Goal: Transaction & Acquisition: Purchase product/service

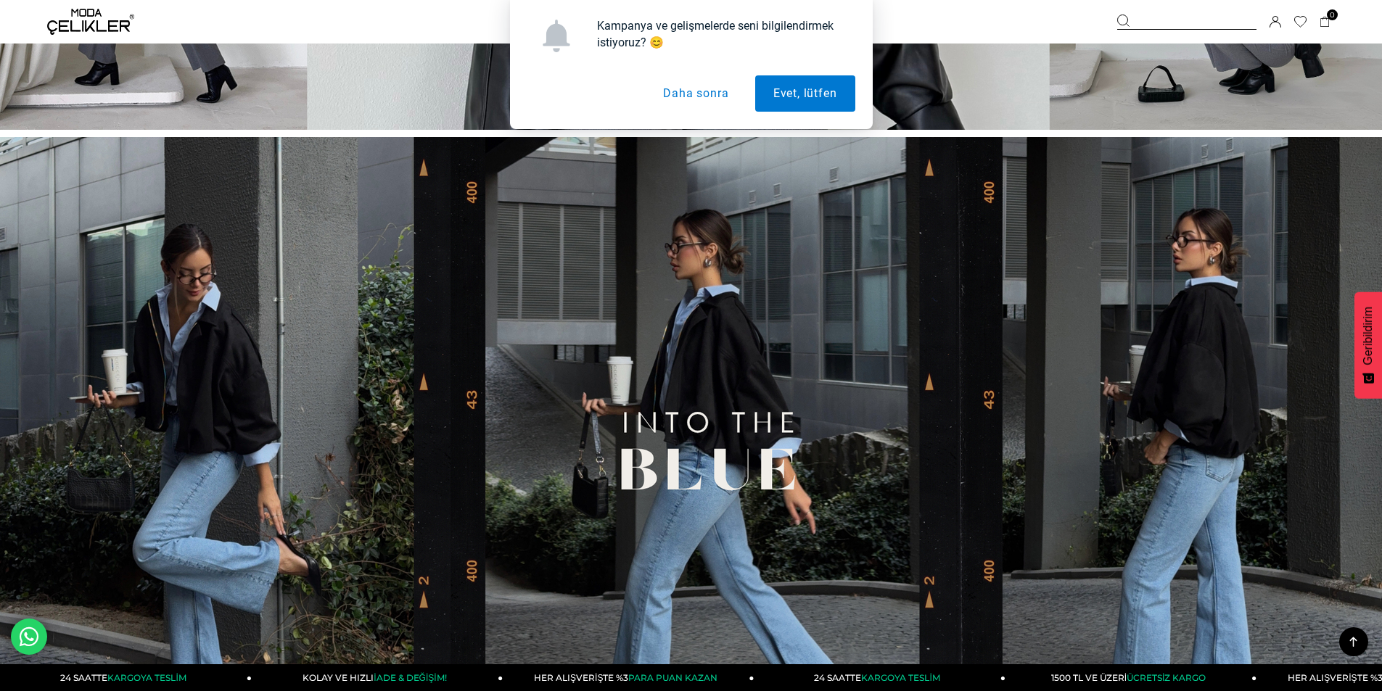
scroll to position [435, 0]
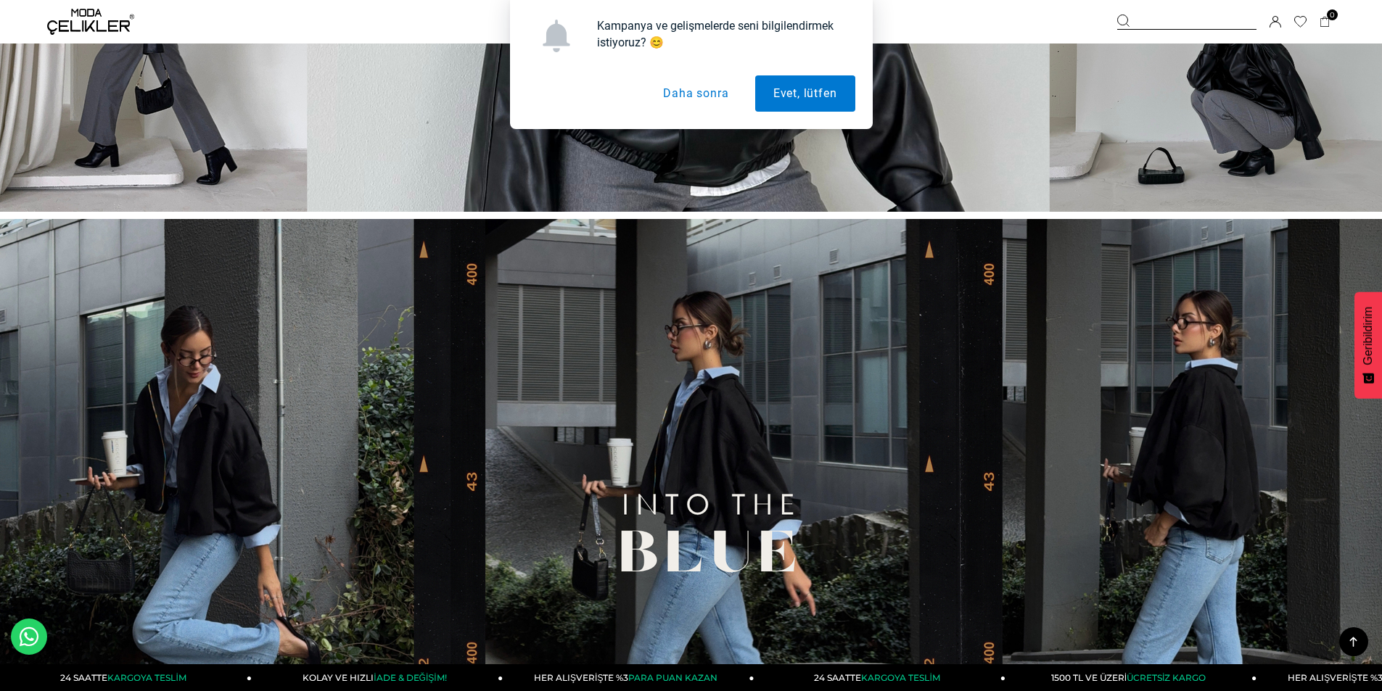
click at [667, 84] on button "Daha sonra" at bounding box center [696, 93] width 102 height 36
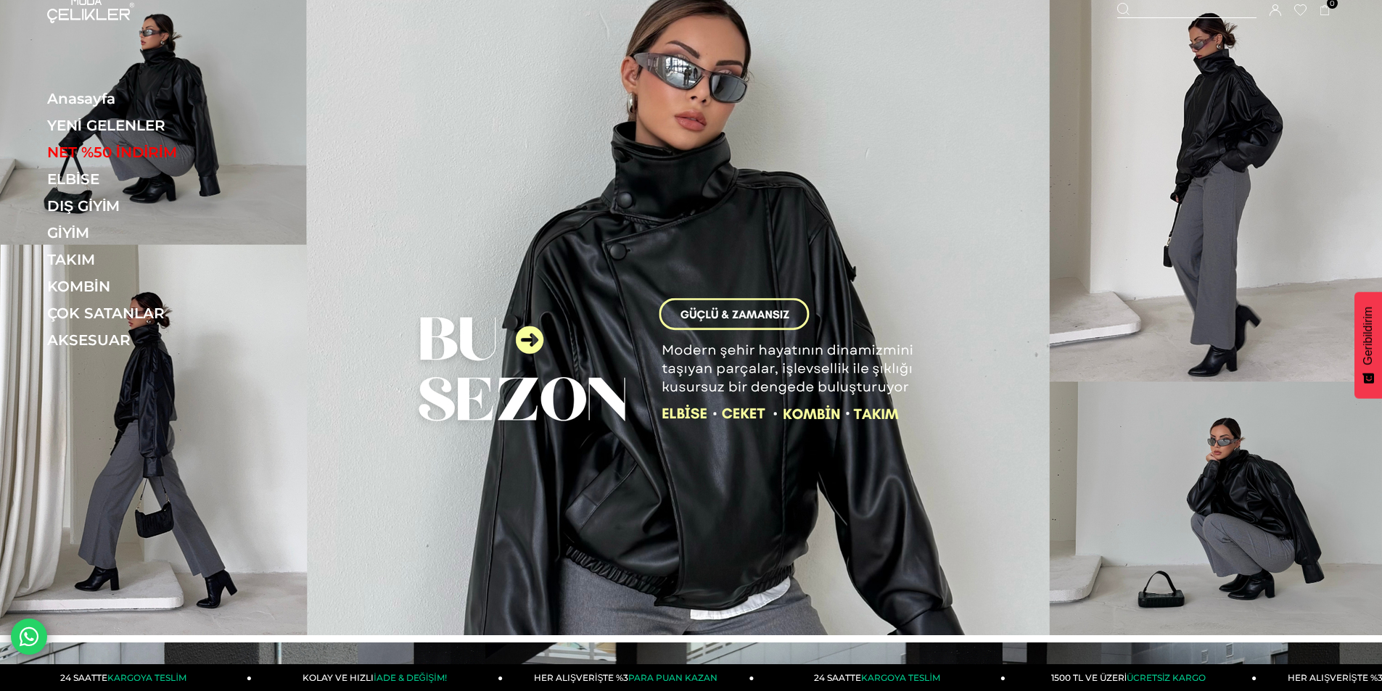
scroll to position [0, 0]
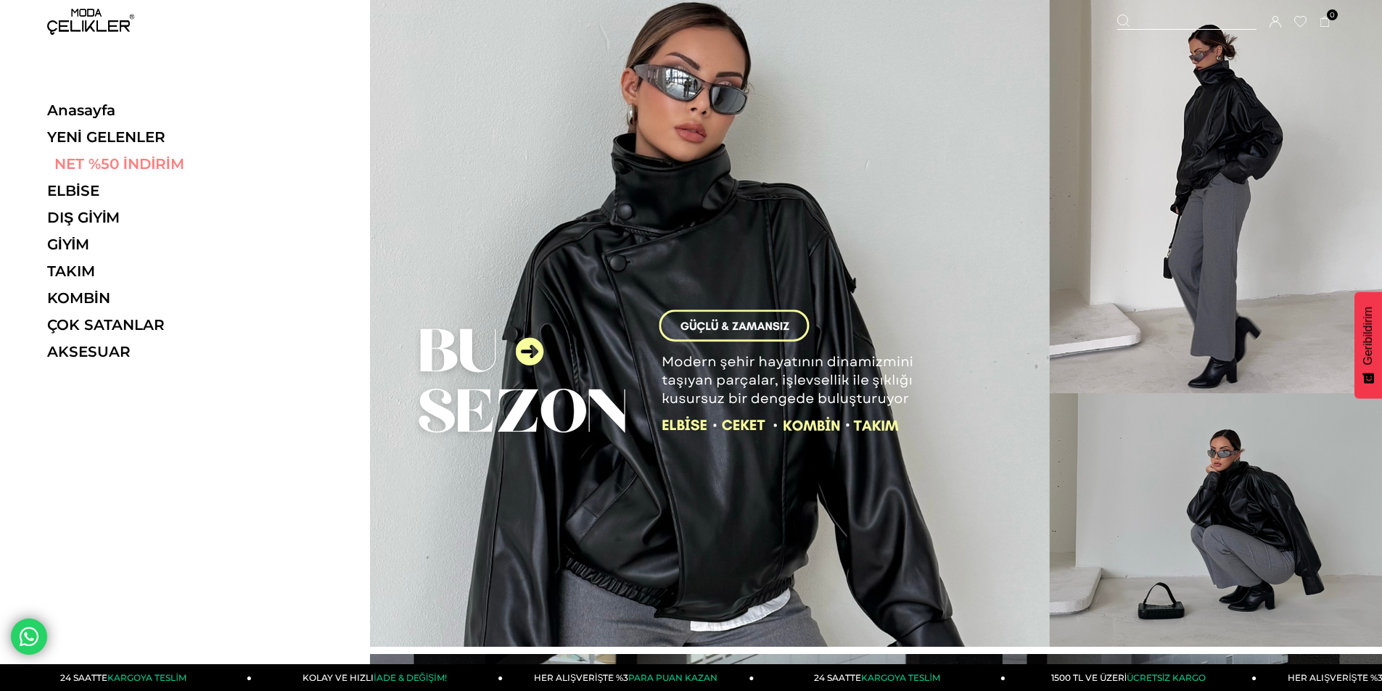
click at [103, 159] on link "NET %50 İNDİRİM" at bounding box center [147, 163] width 200 height 17
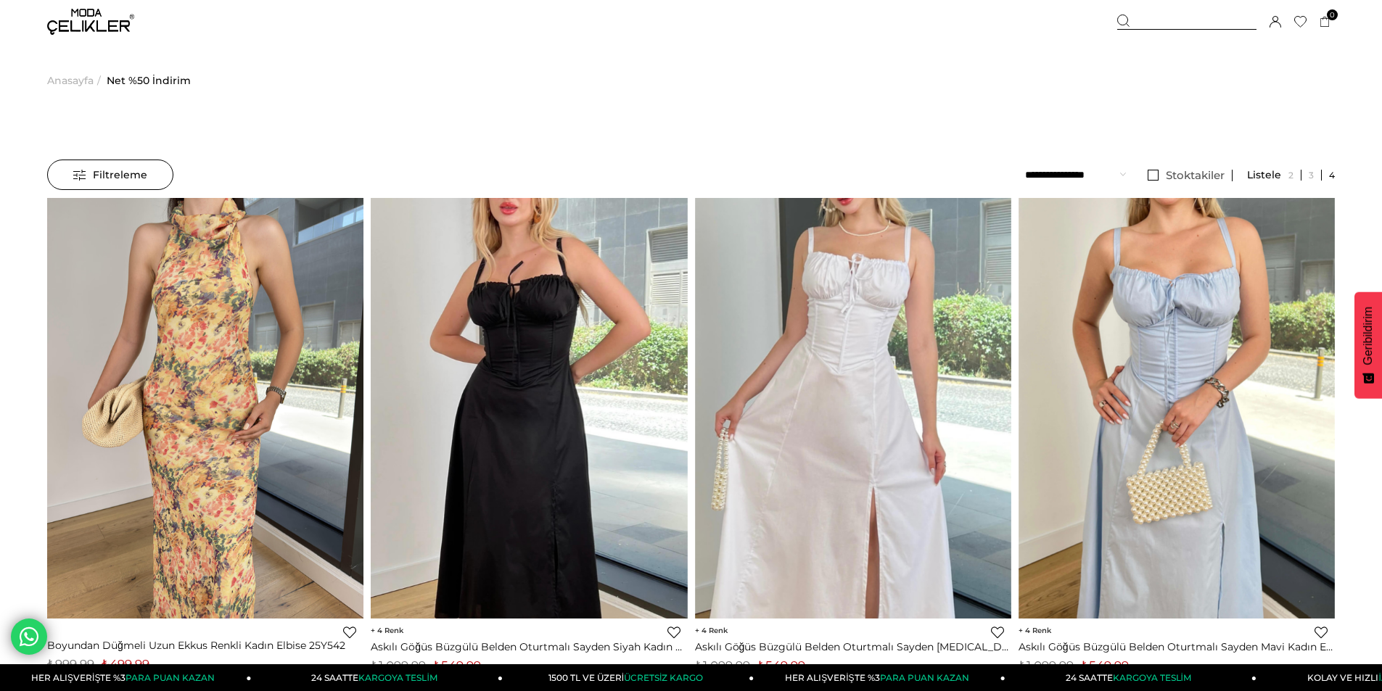
click at [110, 20] on img at bounding box center [90, 22] width 87 height 26
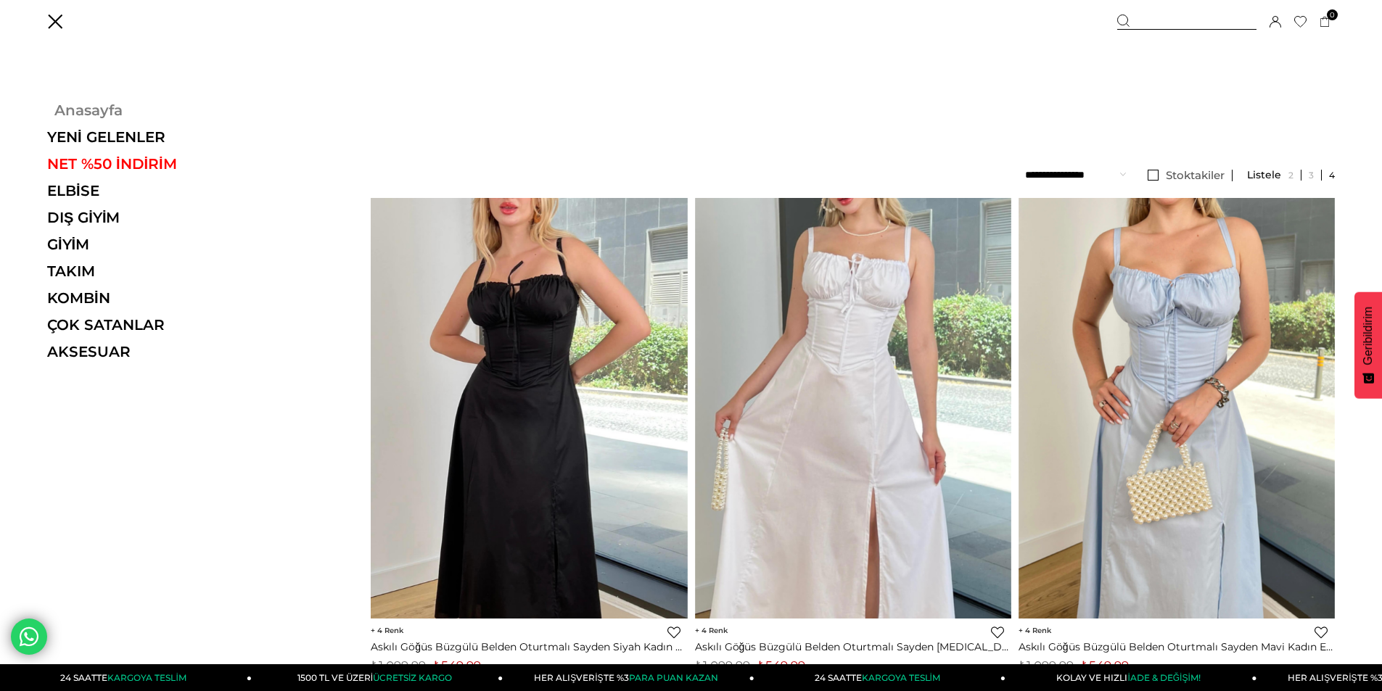
click at [91, 109] on link "Anasayfa" at bounding box center [147, 110] width 200 height 17
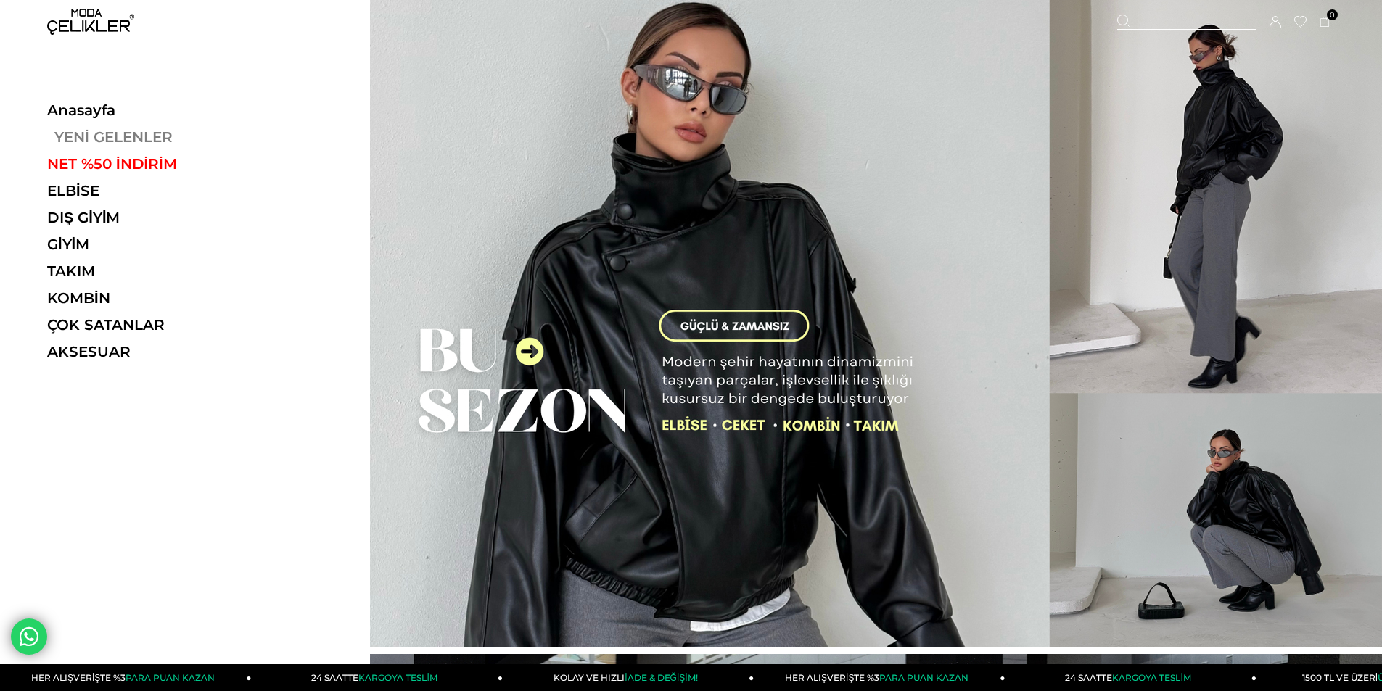
click at [147, 133] on link "YENİ GELENLER" at bounding box center [147, 136] width 200 height 17
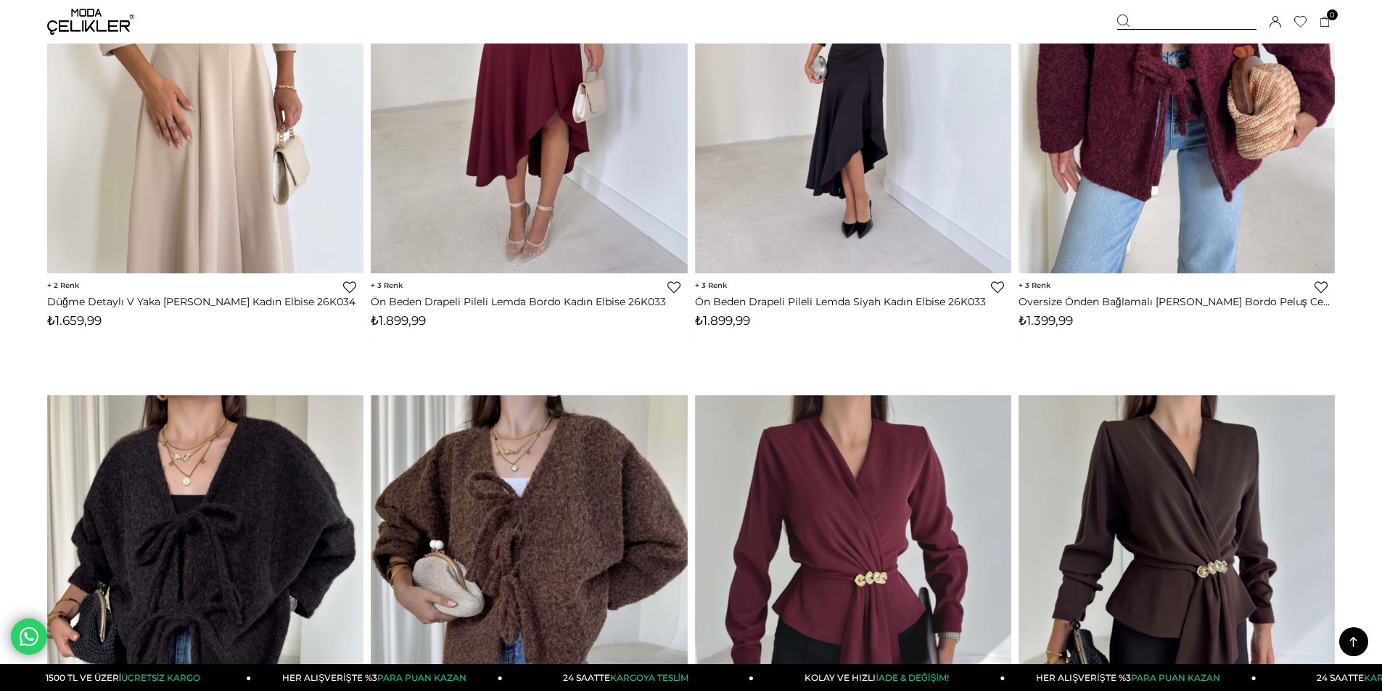
scroll to position [6094, 0]
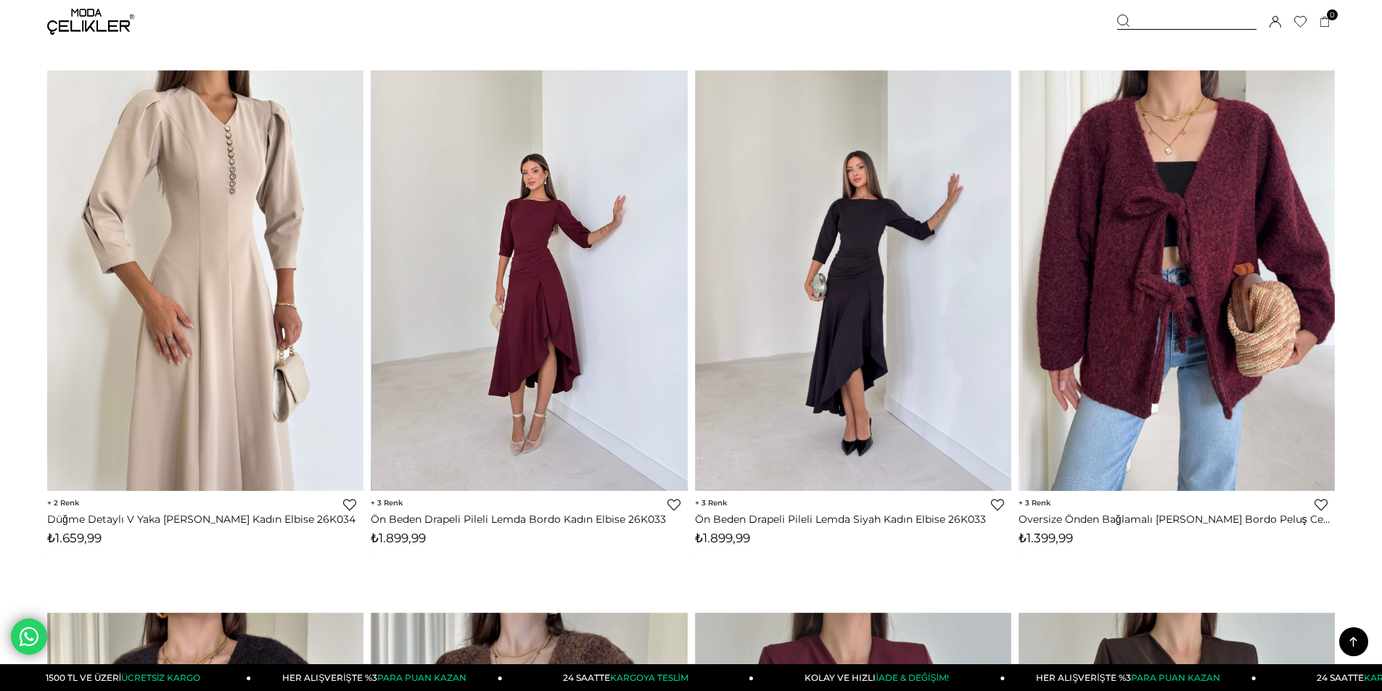
click at [619, 395] on img at bounding box center [529, 281] width 316 height 422
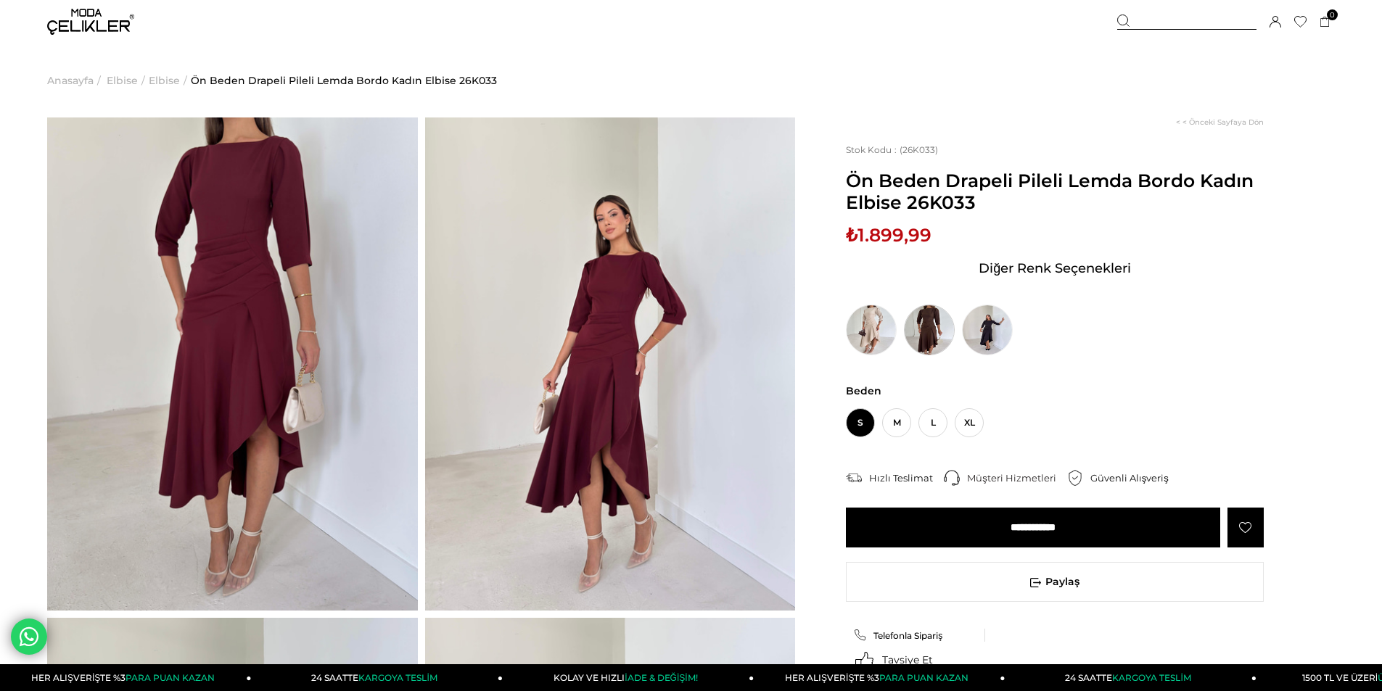
click at [936, 320] on img at bounding box center [929, 330] width 51 height 51
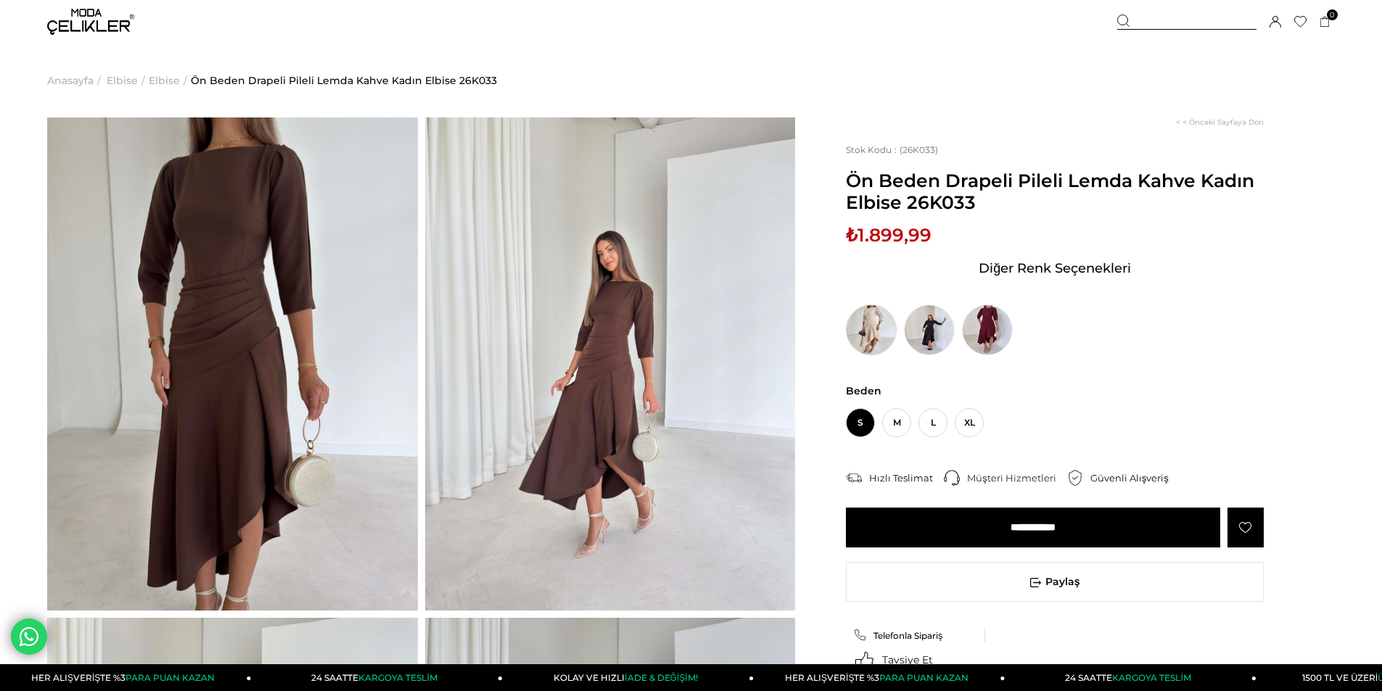
click at [871, 321] on img at bounding box center [871, 330] width 51 height 51
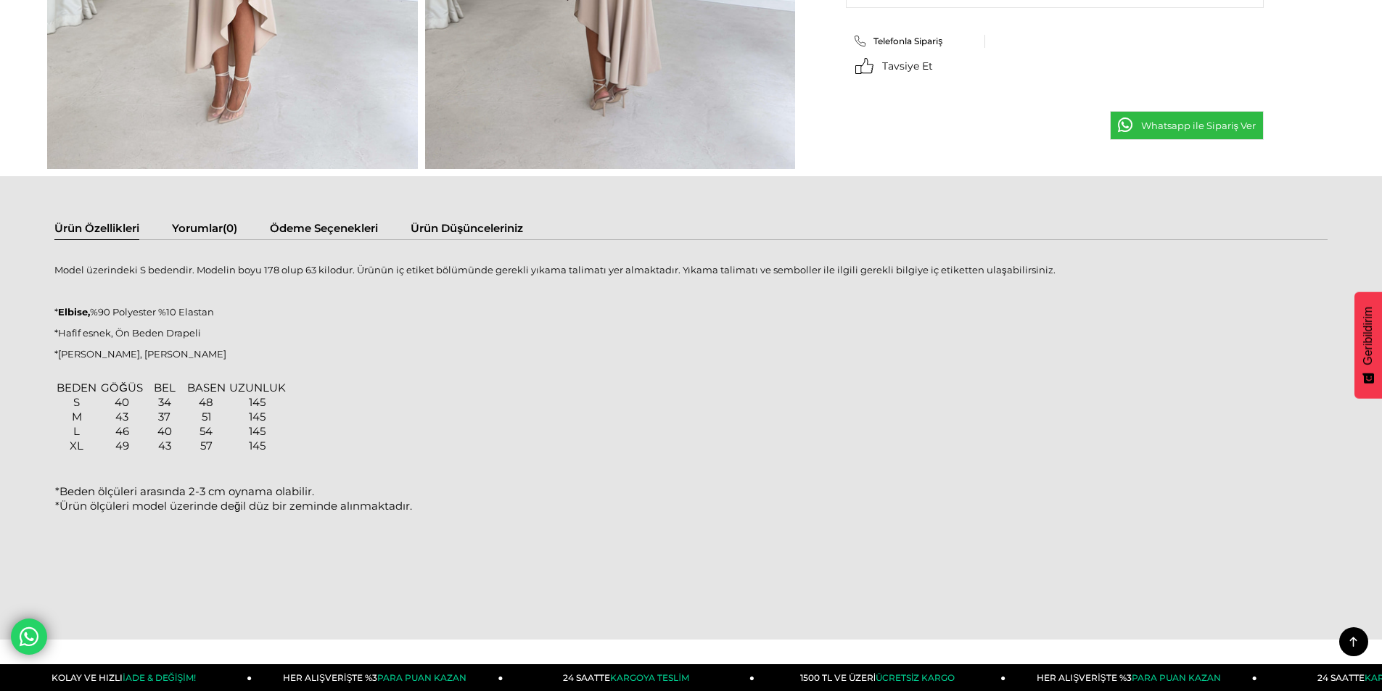
scroll to position [943, 0]
drag, startPoint x: 299, startPoint y: 271, endPoint x: 316, endPoint y: 270, distance: 16.7
click at [316, 270] on p "Model üzerindeki S bedendir. Modelin boyu 178 olup 63 kilodur. Ürünün iç etiket…" at bounding box center [690, 269] width 1273 height 12
drag, startPoint x: 261, startPoint y: 270, endPoint x: 356, endPoint y: 269, distance: 94.3
click at [356, 269] on p "Model üzerindeki S bedendir. Modelin boyu 178 olup 63 kilodur. Ürünün iç etiket…" at bounding box center [690, 269] width 1273 height 12
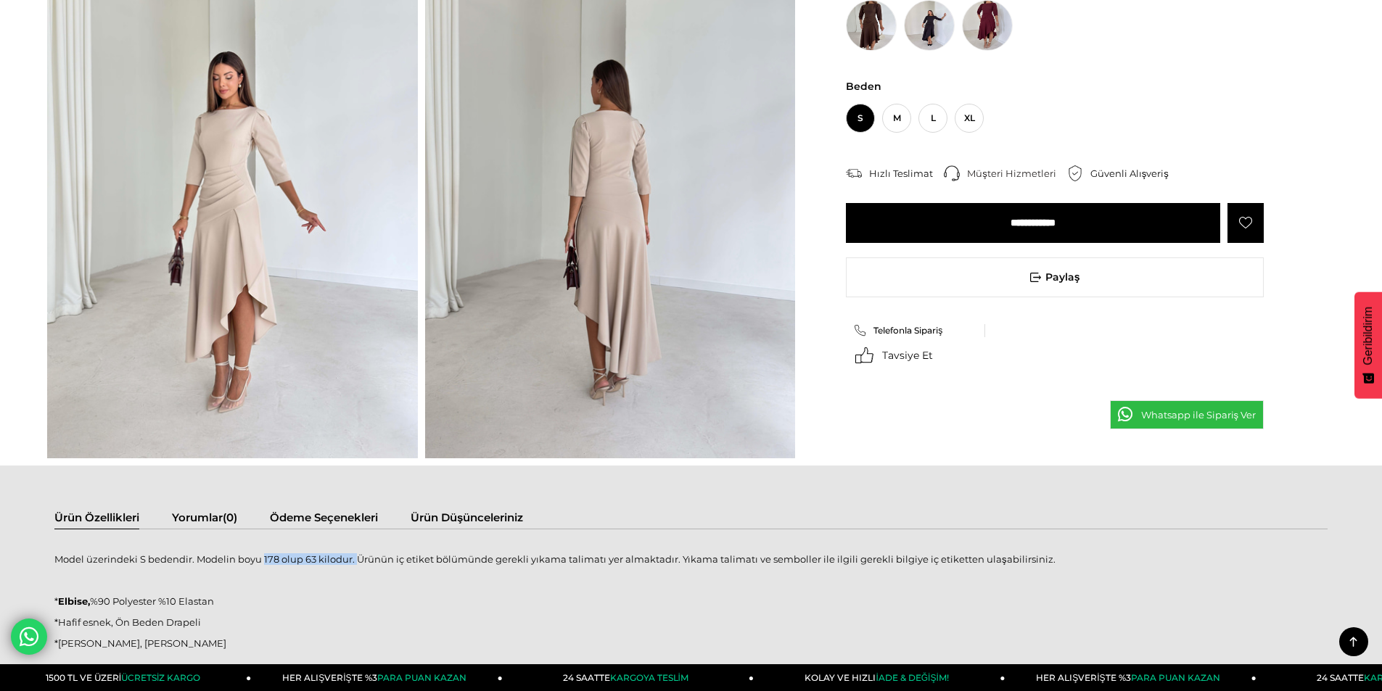
scroll to position [580, 0]
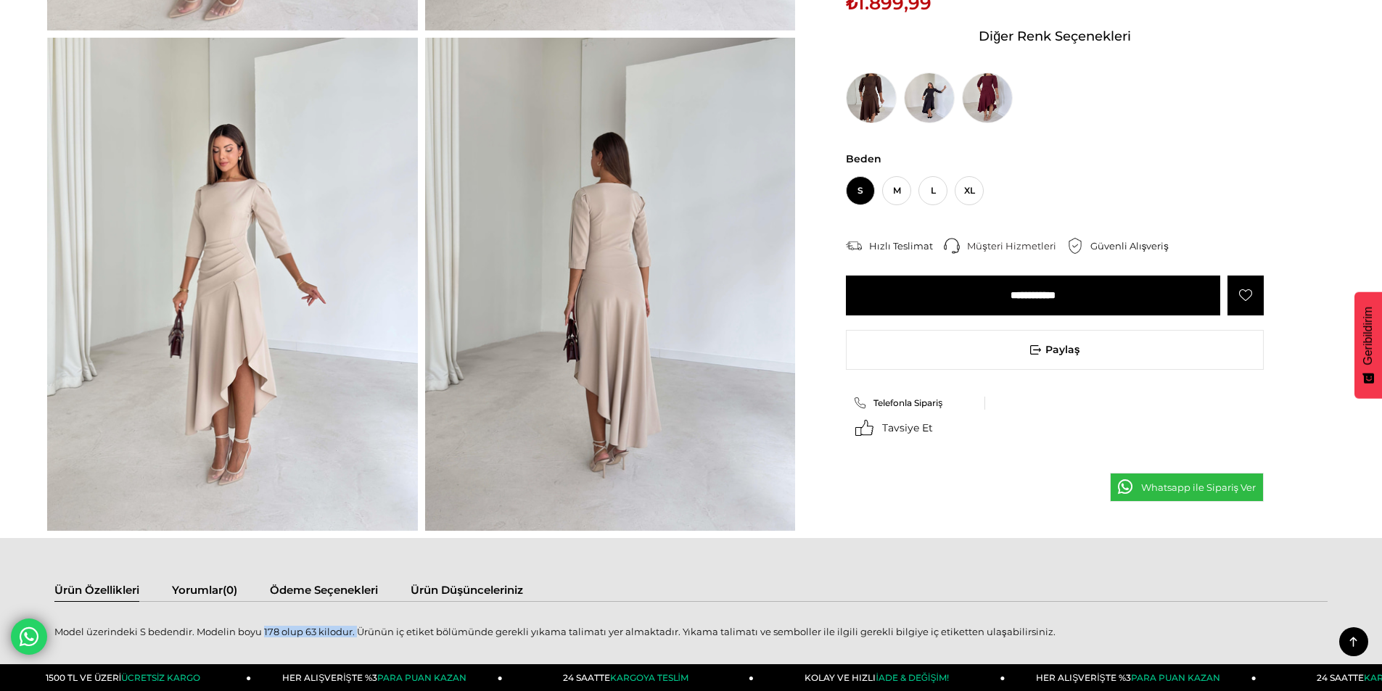
click at [219, 339] on img at bounding box center [232, 284] width 371 height 493
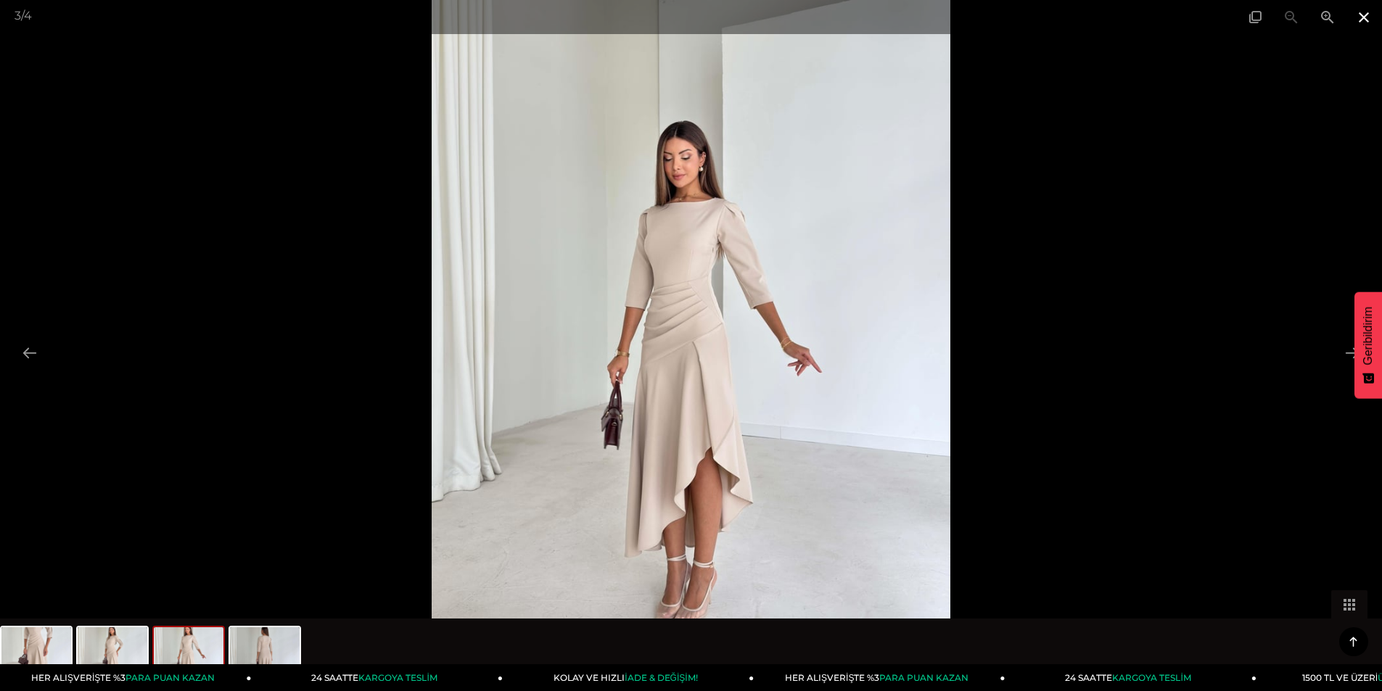
click at [1358, 17] on span at bounding box center [1364, 17] width 36 height 34
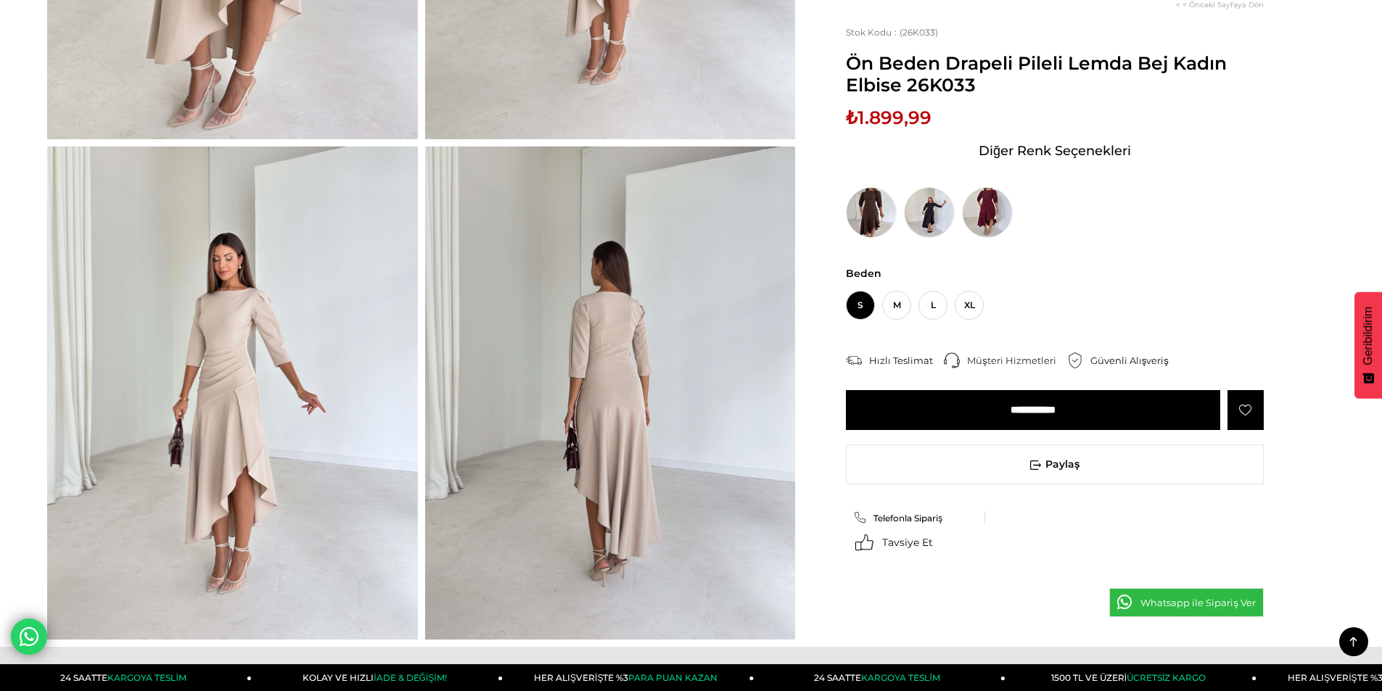
scroll to position [218, 0]
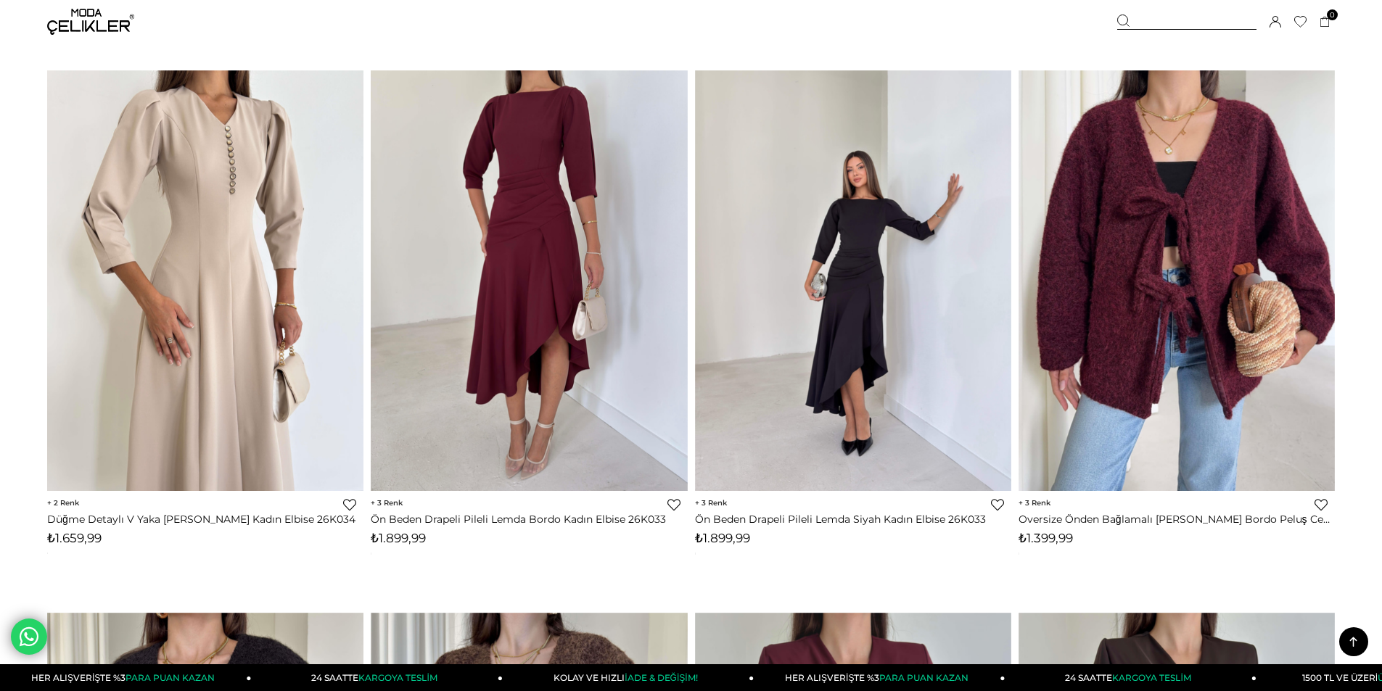
scroll to position [6020, 0]
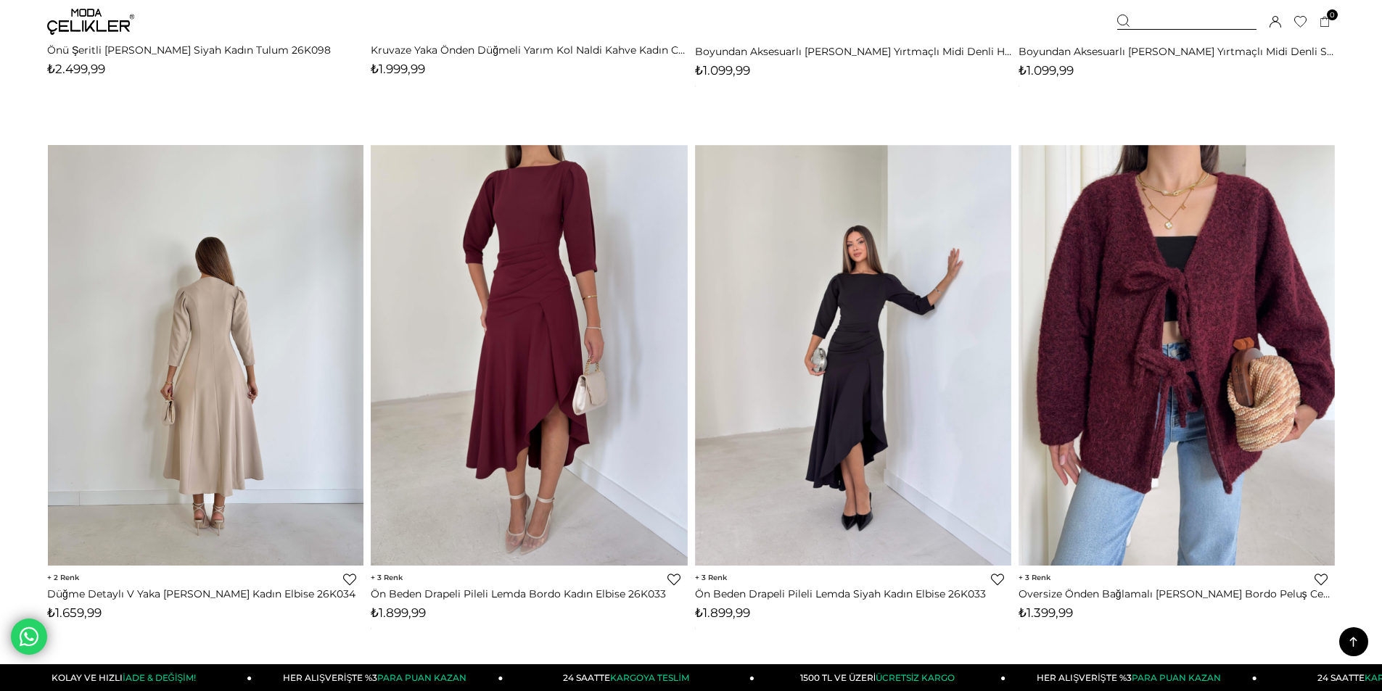
click at [278, 390] on img at bounding box center [206, 356] width 316 height 422
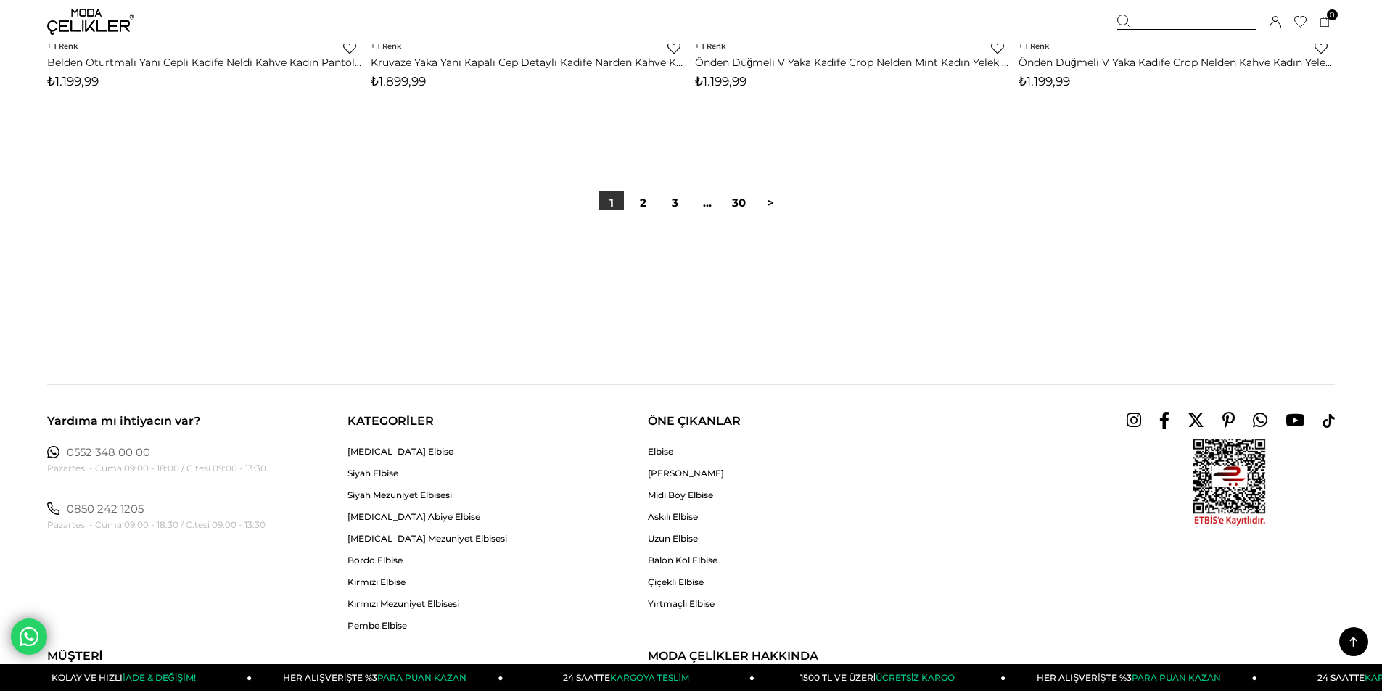
scroll to position [10953, 0]
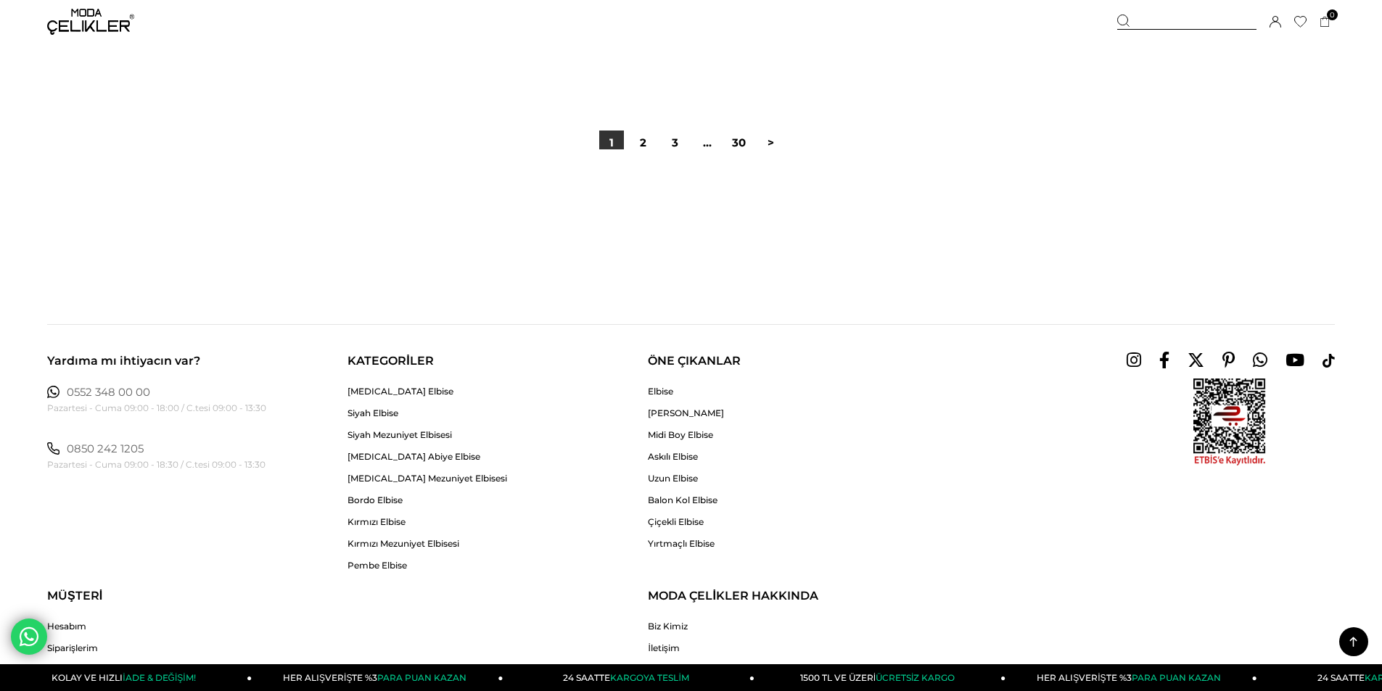
click at [641, 150] on div at bounding box center [691, 195] width 1288 height 93
click at [641, 144] on link "2" at bounding box center [643, 143] width 25 height 25
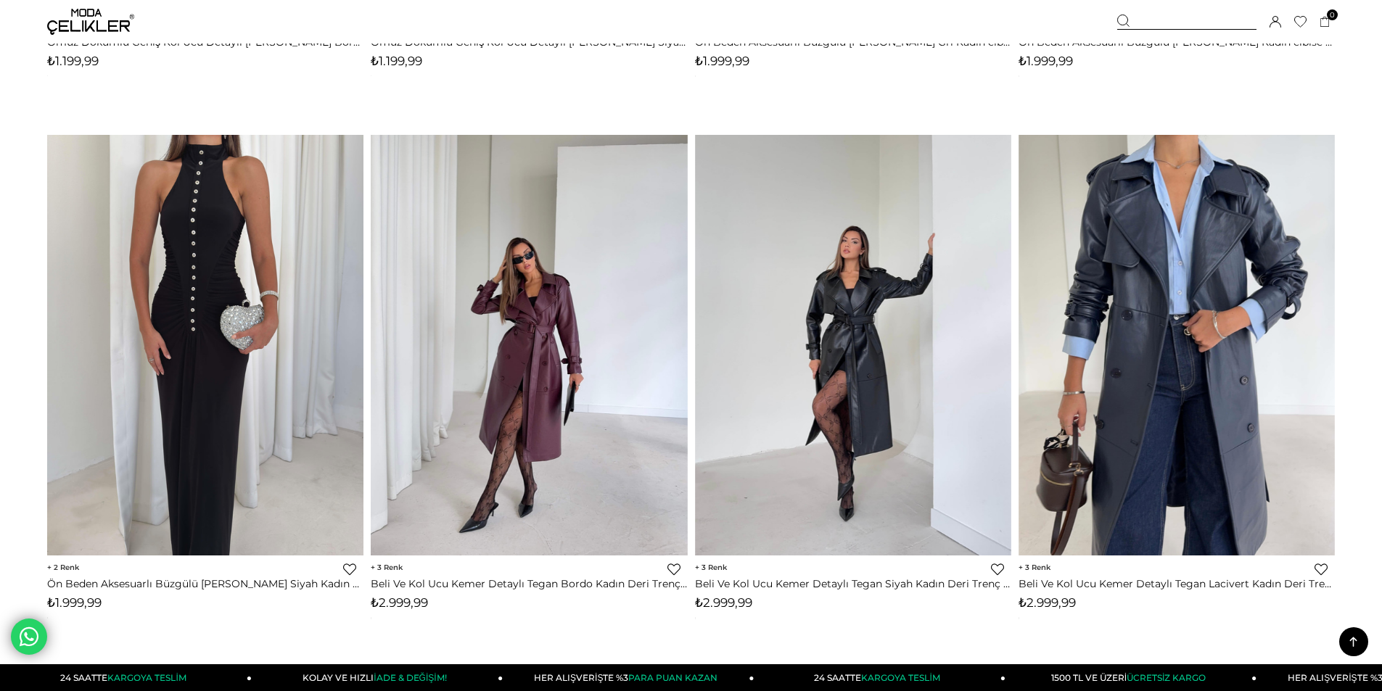
scroll to position [7110, 0]
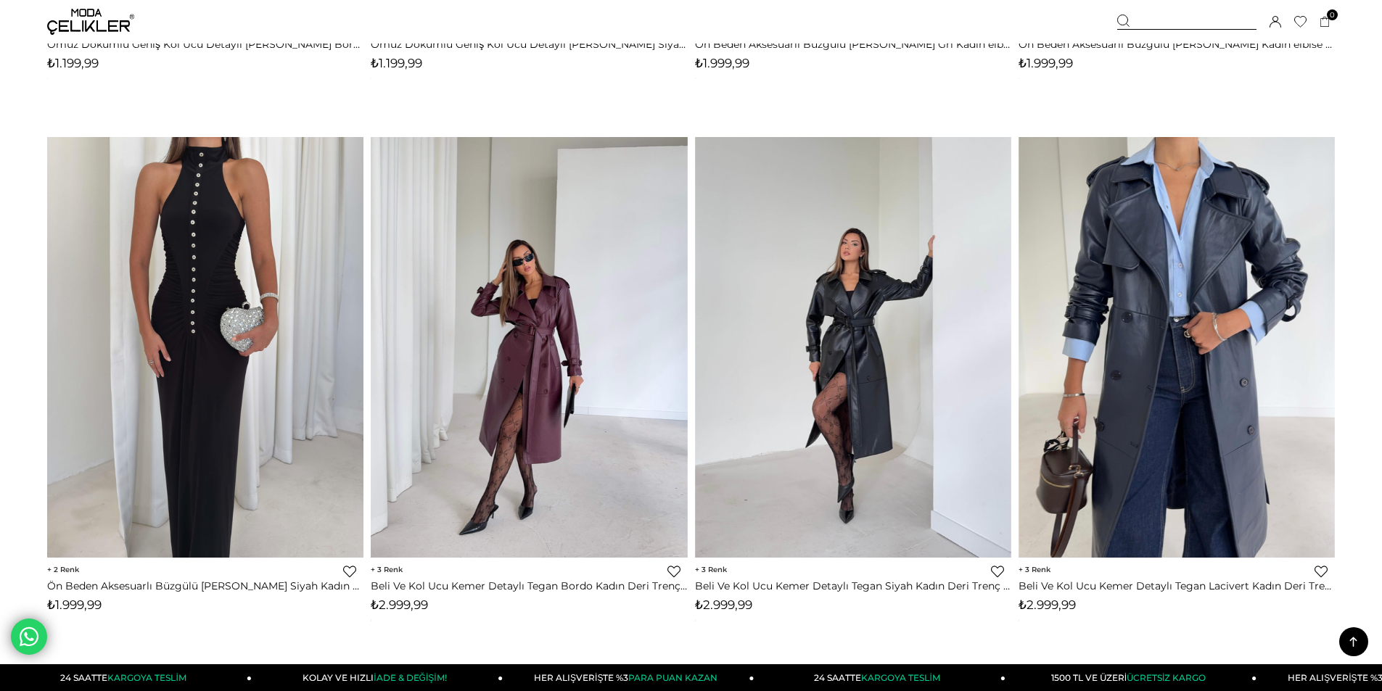
click at [1190, 305] on img at bounding box center [1177, 347] width 316 height 422
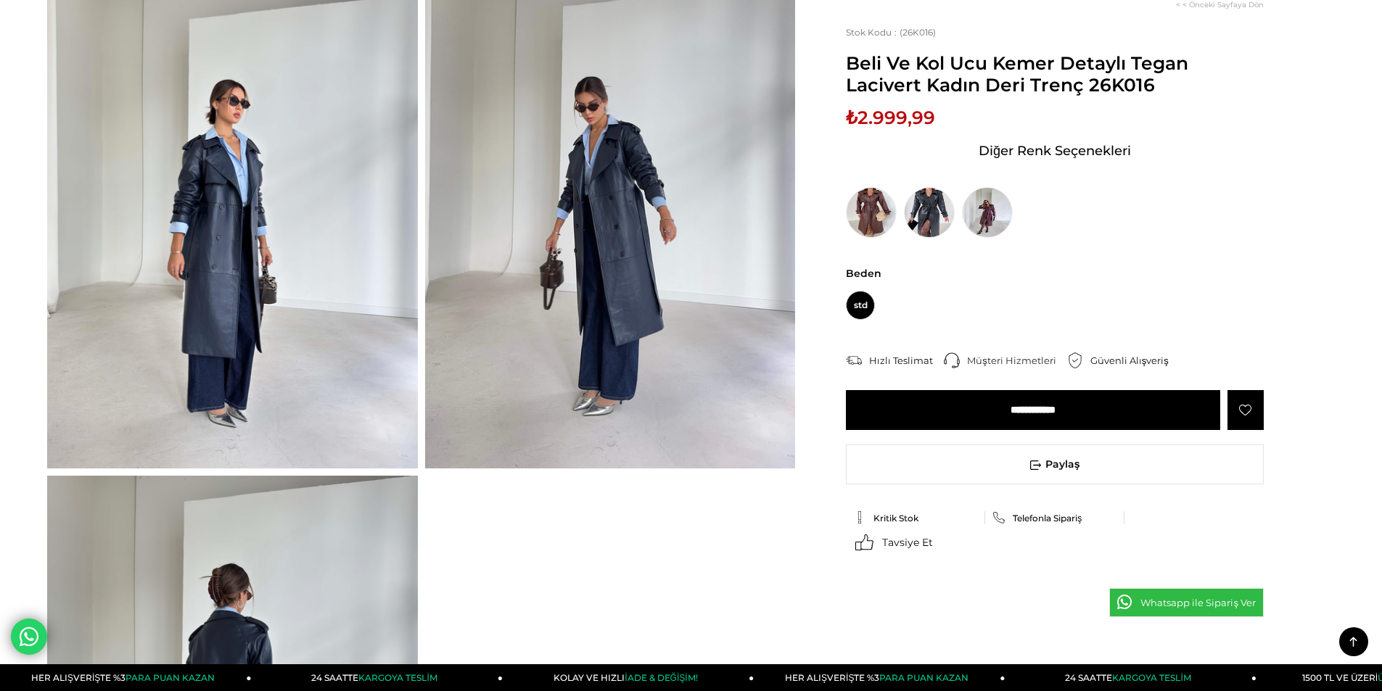
scroll to position [653, 0]
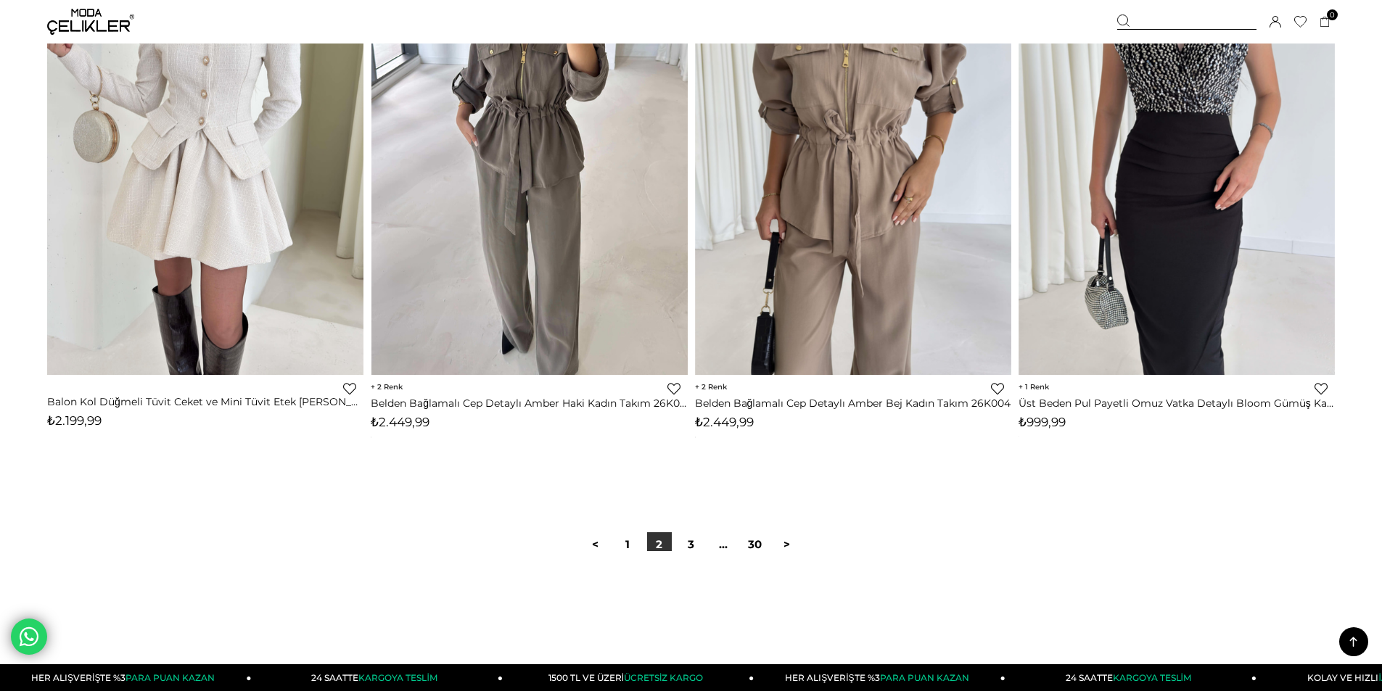
scroll to position [10585, 0]
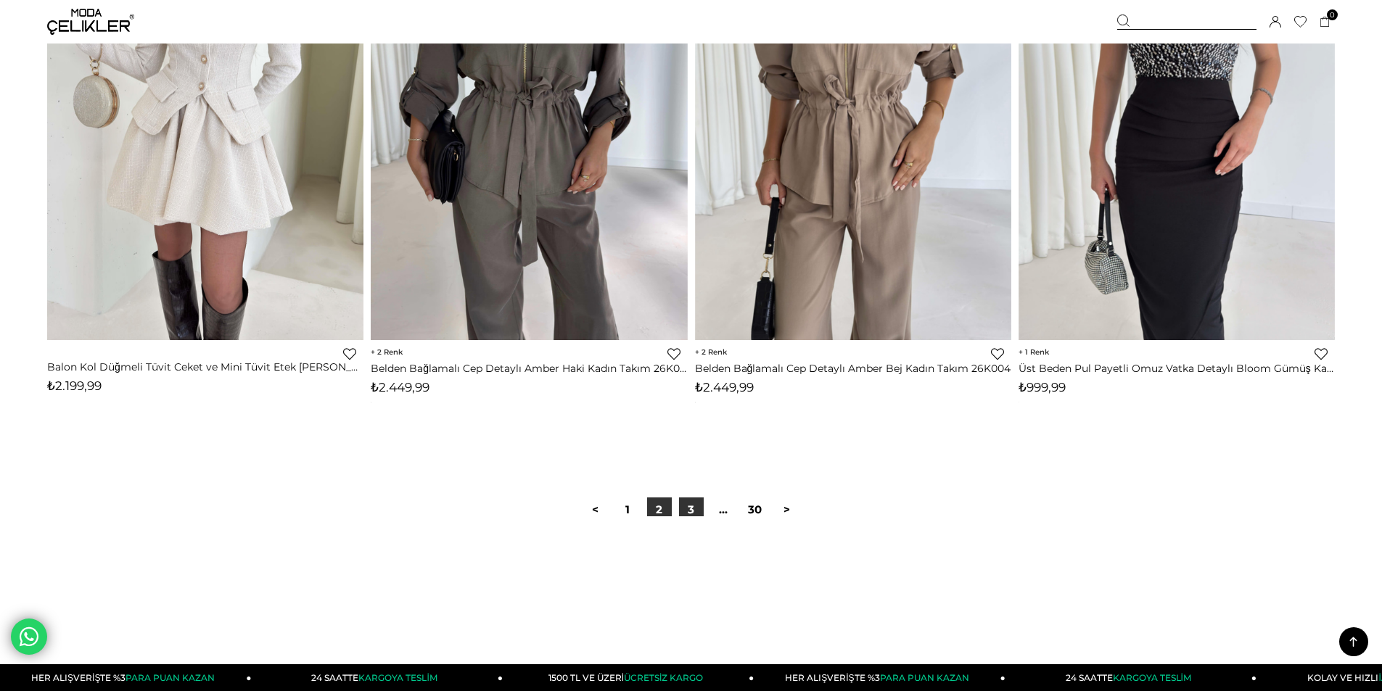
click at [691, 512] on link "3" at bounding box center [691, 510] width 25 height 25
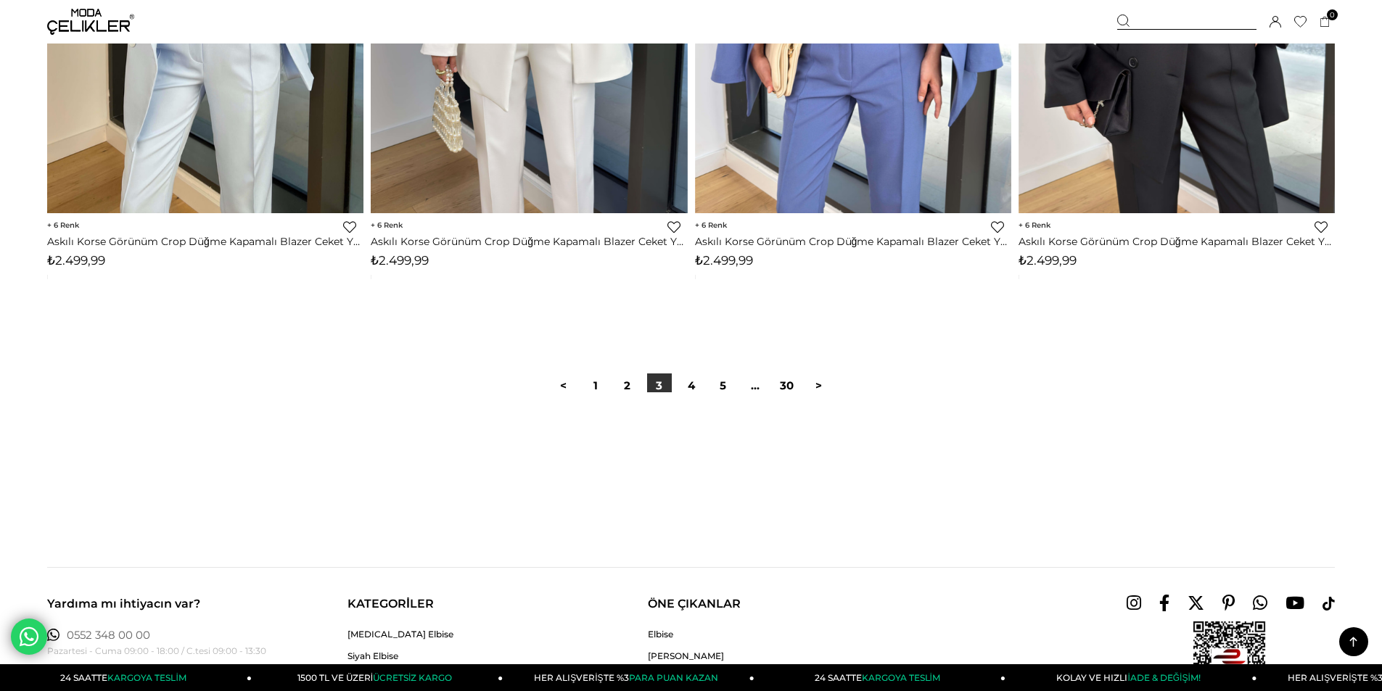
scroll to position [10738, 0]
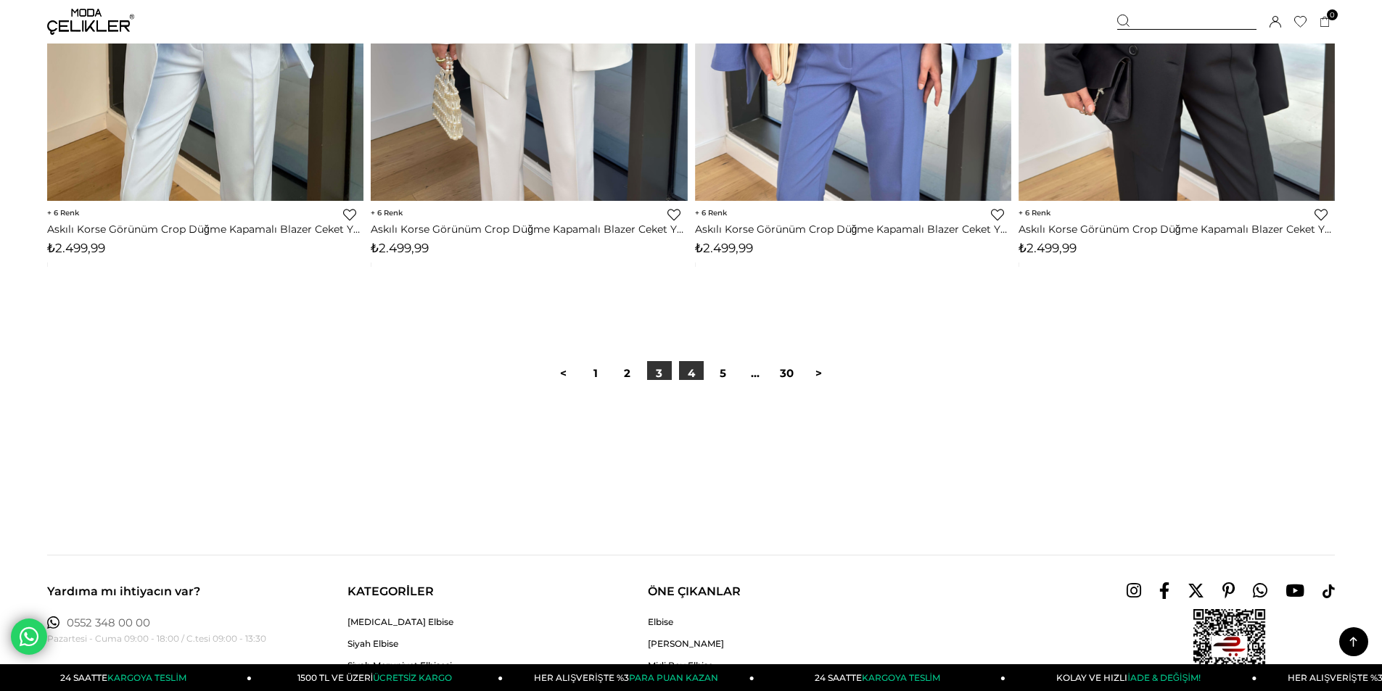
click at [694, 372] on link "4" at bounding box center [691, 373] width 25 height 25
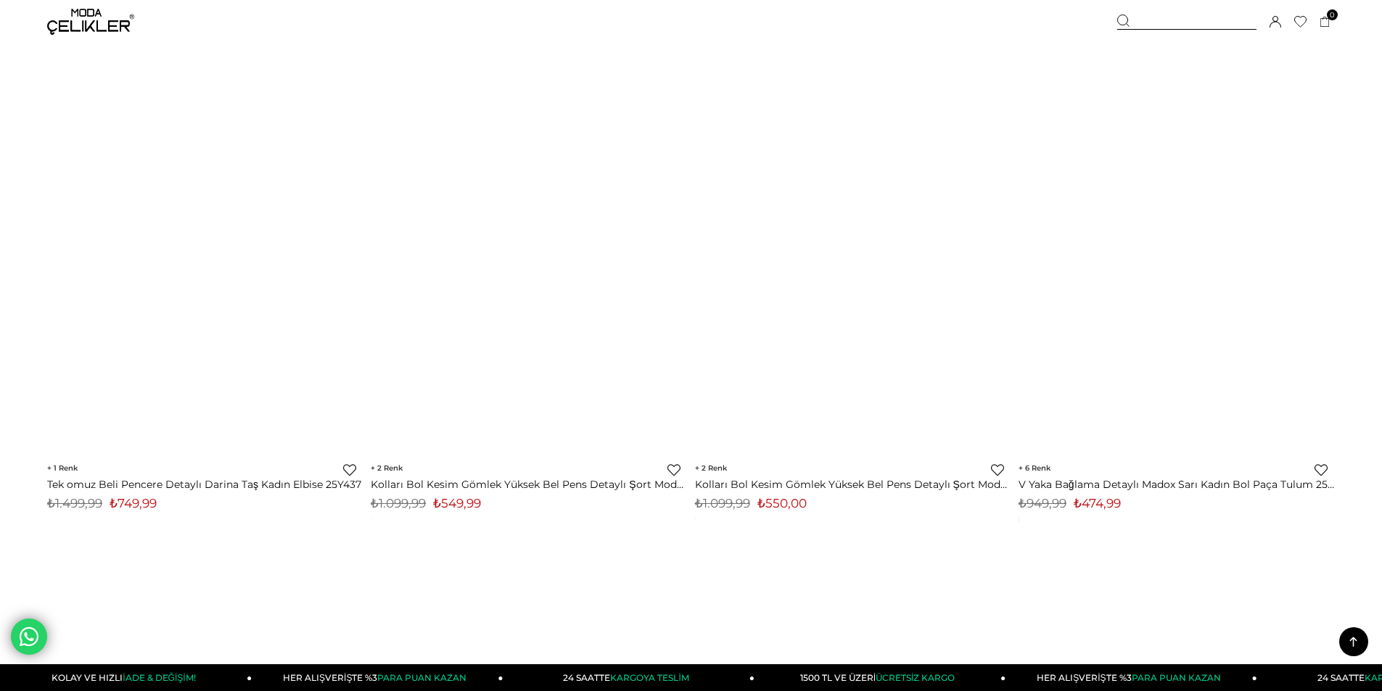
scroll to position [5587, 0]
